Goal: Find specific page/section: Find specific page/section

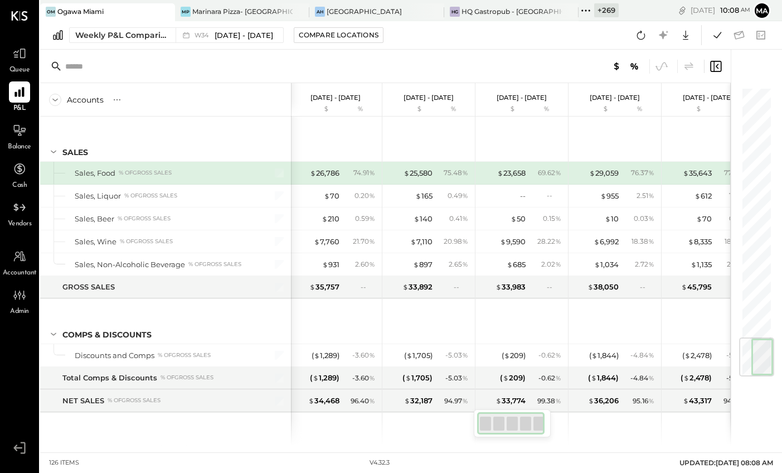
scroll to position [2118, 0]
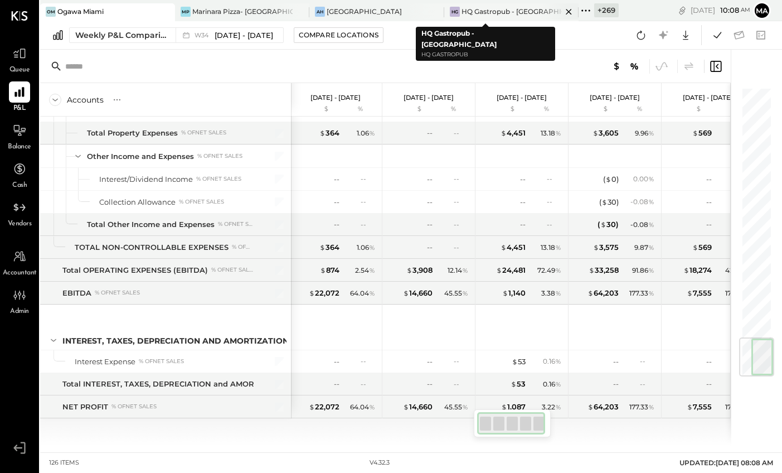
click at [562, 10] on icon at bounding box center [569, 11] width 14 height 13
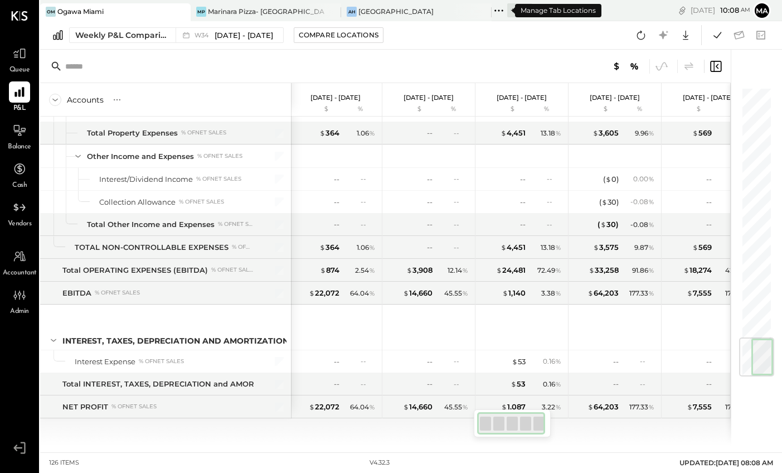
click at [492, 11] on icon at bounding box center [499, 10] width 14 height 14
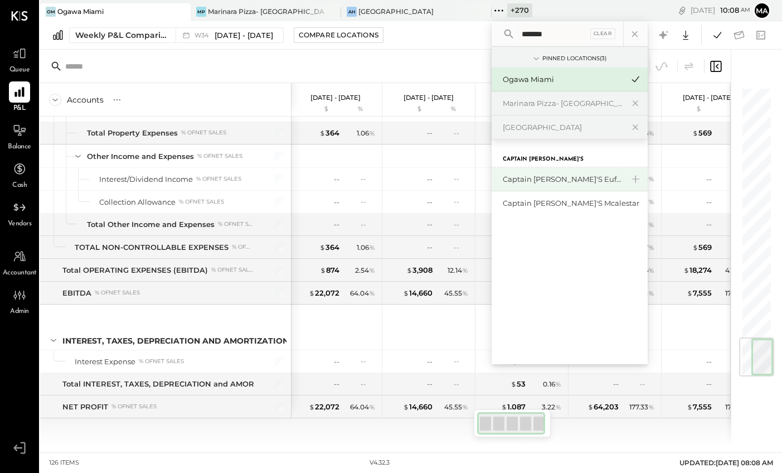
type input "*******"
click at [521, 180] on div "Captain [PERSON_NAME]'s Eufaula" at bounding box center [563, 179] width 120 height 11
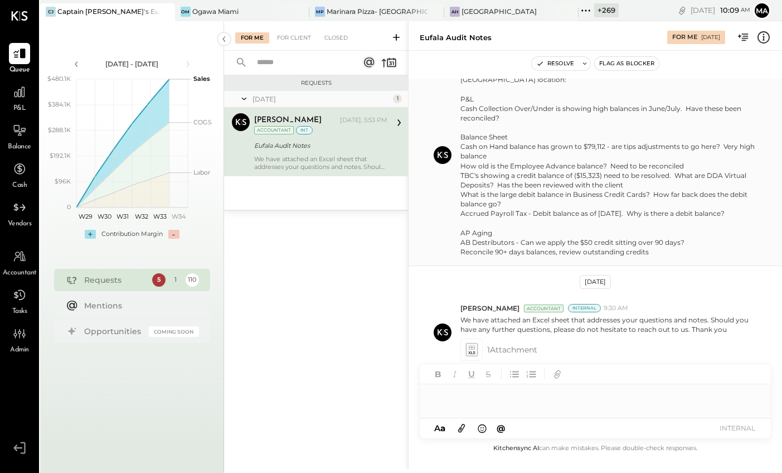
scroll to position [65, 0]
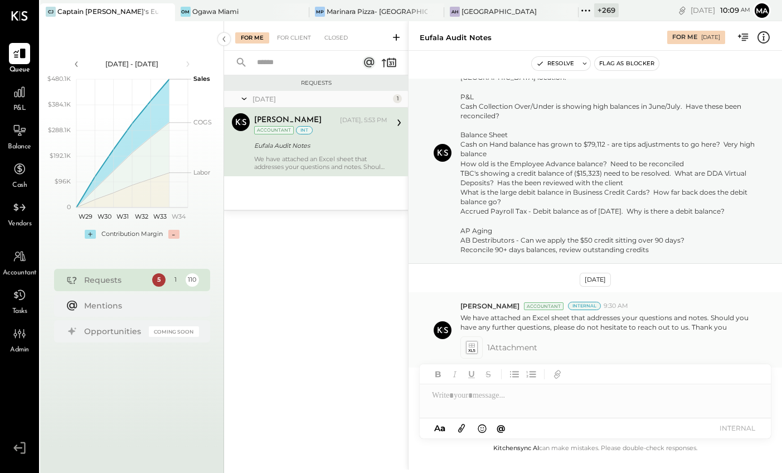
click at [470, 341] on icon at bounding box center [472, 347] width 12 height 13
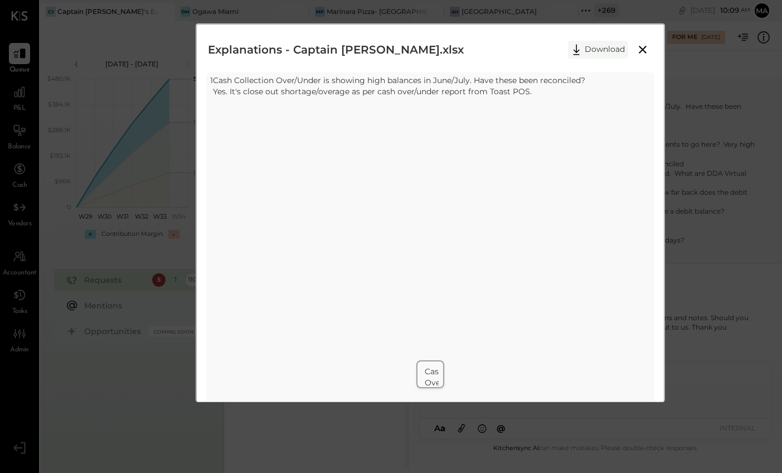
click at [594, 47] on button "Download" at bounding box center [598, 50] width 60 height 18
click at [638, 51] on icon at bounding box center [642, 49] width 13 height 13
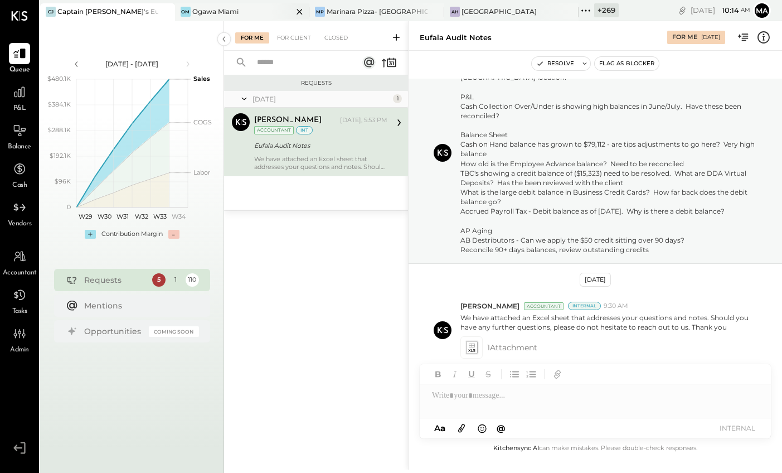
click at [207, 8] on div "Ogawa Miami" at bounding box center [215, 11] width 46 height 9
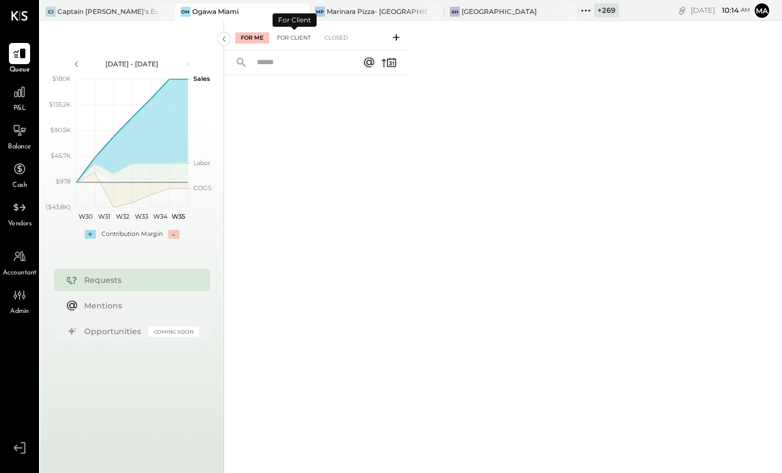
click at [294, 37] on div "For Client" at bounding box center [294, 37] width 45 height 11
click at [337, 36] on div "Closed" at bounding box center [336, 37] width 35 height 11
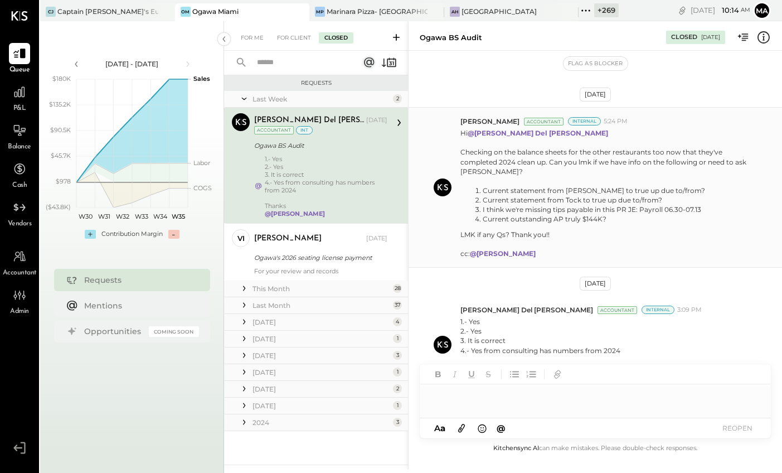
scroll to position [35, 0]
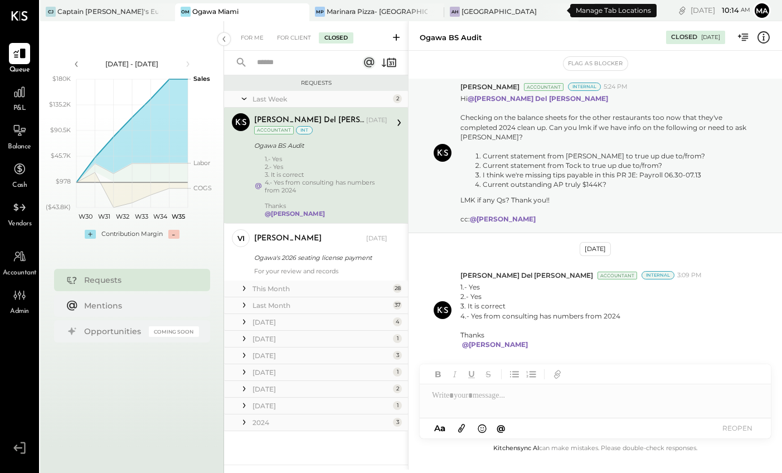
click at [579, 10] on icon at bounding box center [586, 10] width 14 height 14
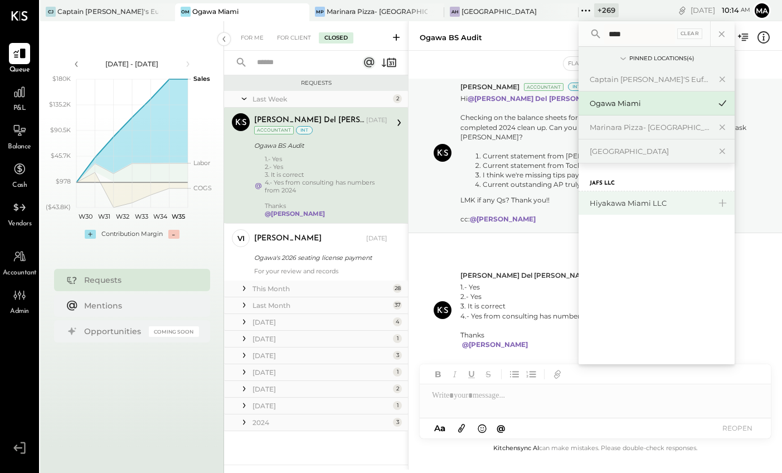
type input "****"
click at [590, 200] on div "Hiyakawa Miami LLC" at bounding box center [650, 203] width 120 height 11
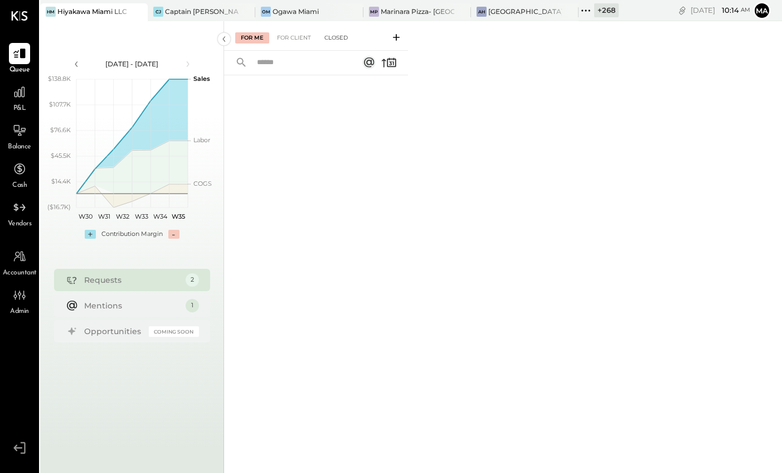
click at [335, 35] on div "Closed" at bounding box center [336, 37] width 35 height 11
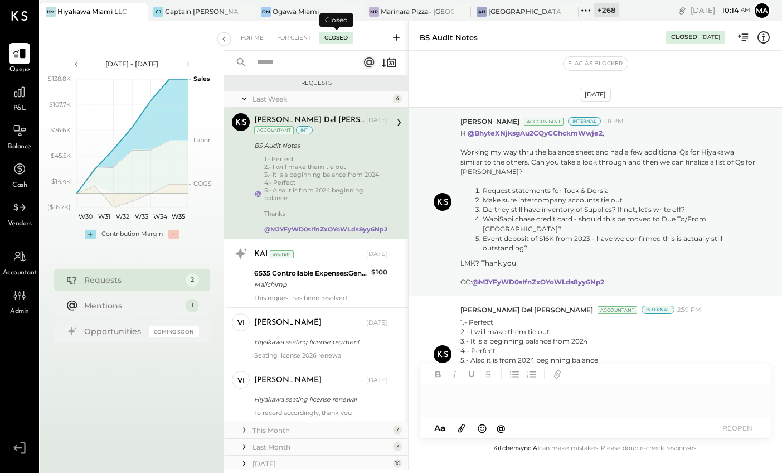
scroll to position [45, 0]
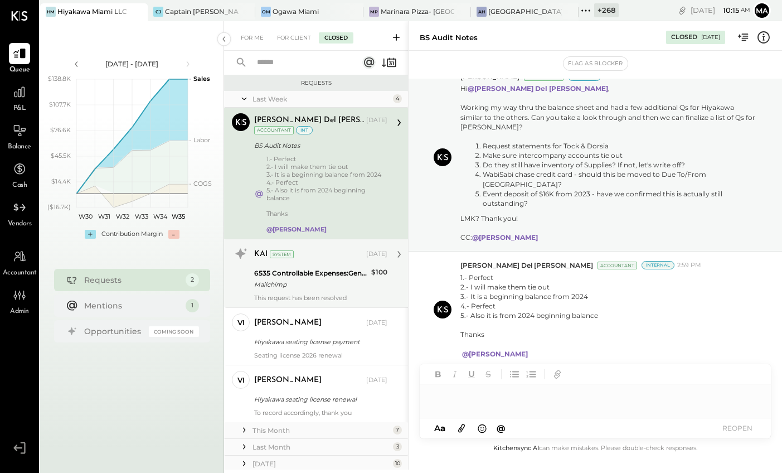
click at [298, 287] on div "Mailchimp" at bounding box center [311, 284] width 114 height 11
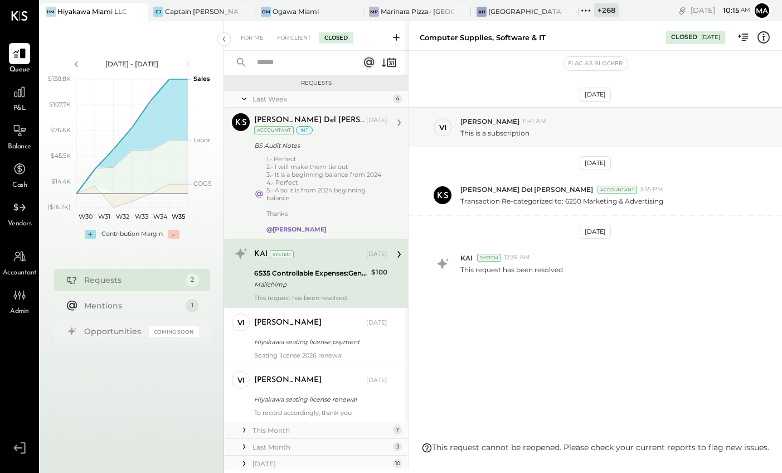
click at [301, 180] on div "4.- Perfect" at bounding box center [327, 182] width 121 height 8
